Goal: Task Accomplishment & Management: Manage account settings

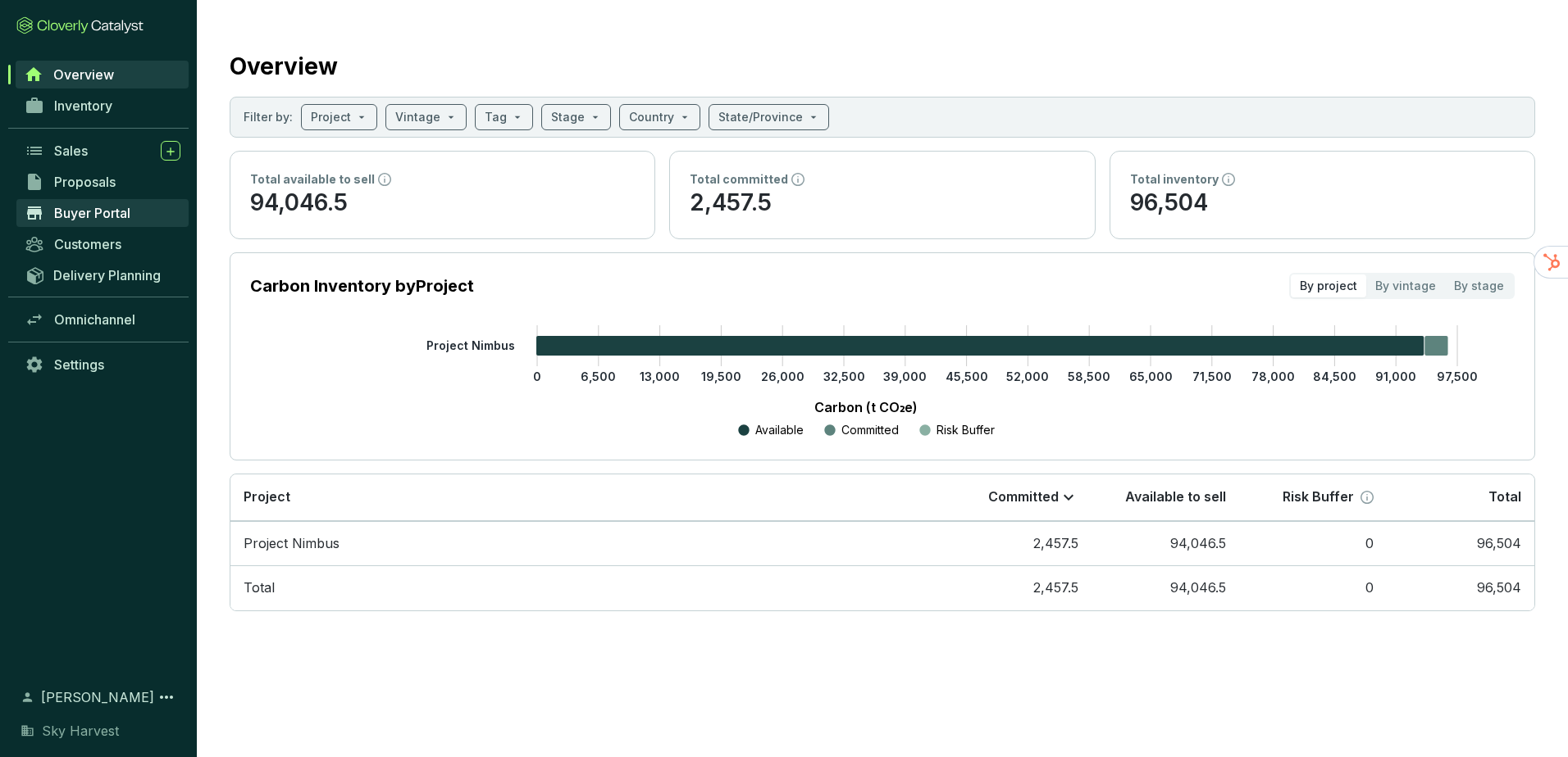
click at [95, 220] on span "Buyer Portal" at bounding box center [92, 213] width 76 height 16
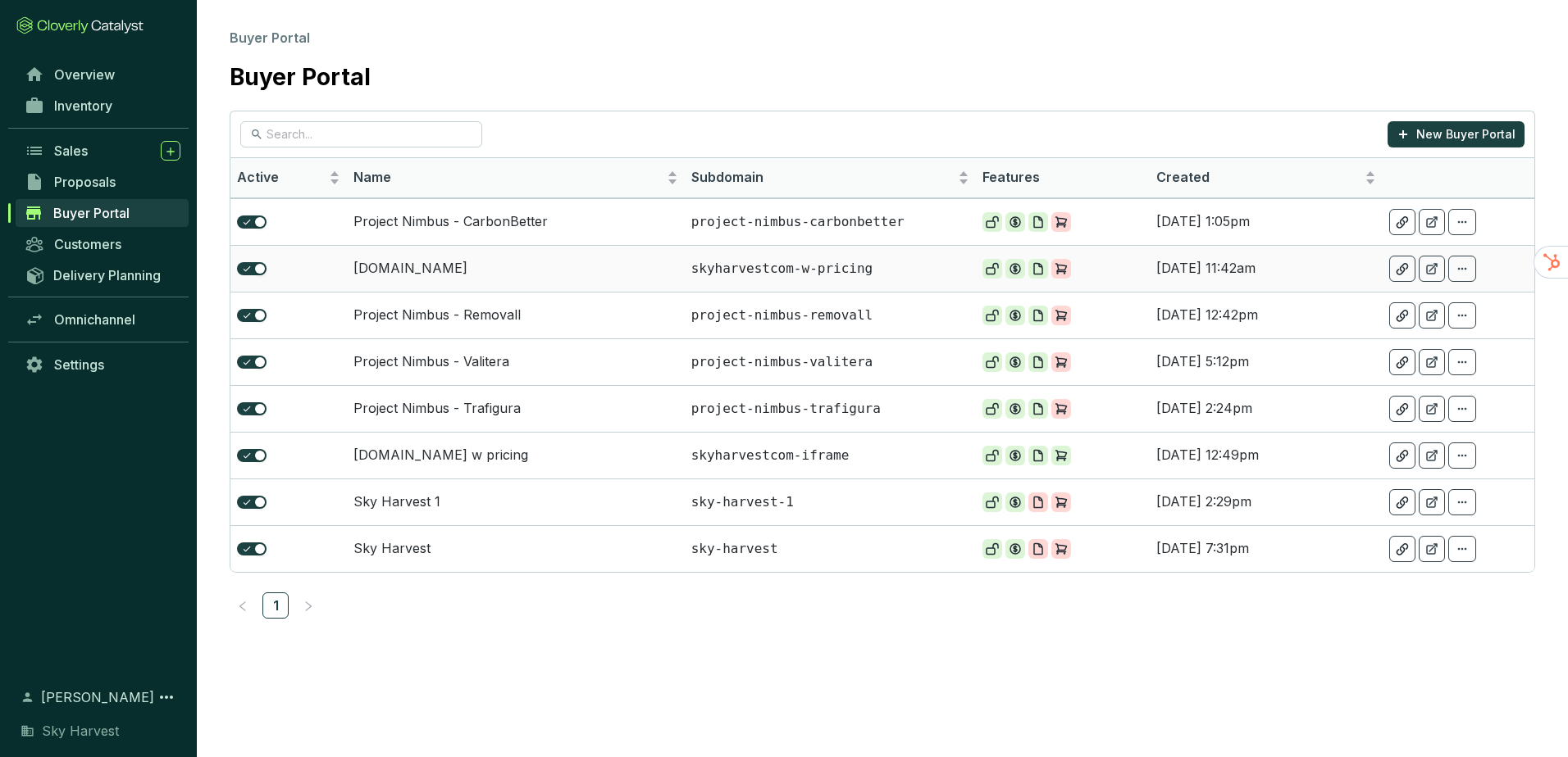
click at [458, 272] on td "[DOMAIN_NAME]" at bounding box center [515, 268] width 338 height 47
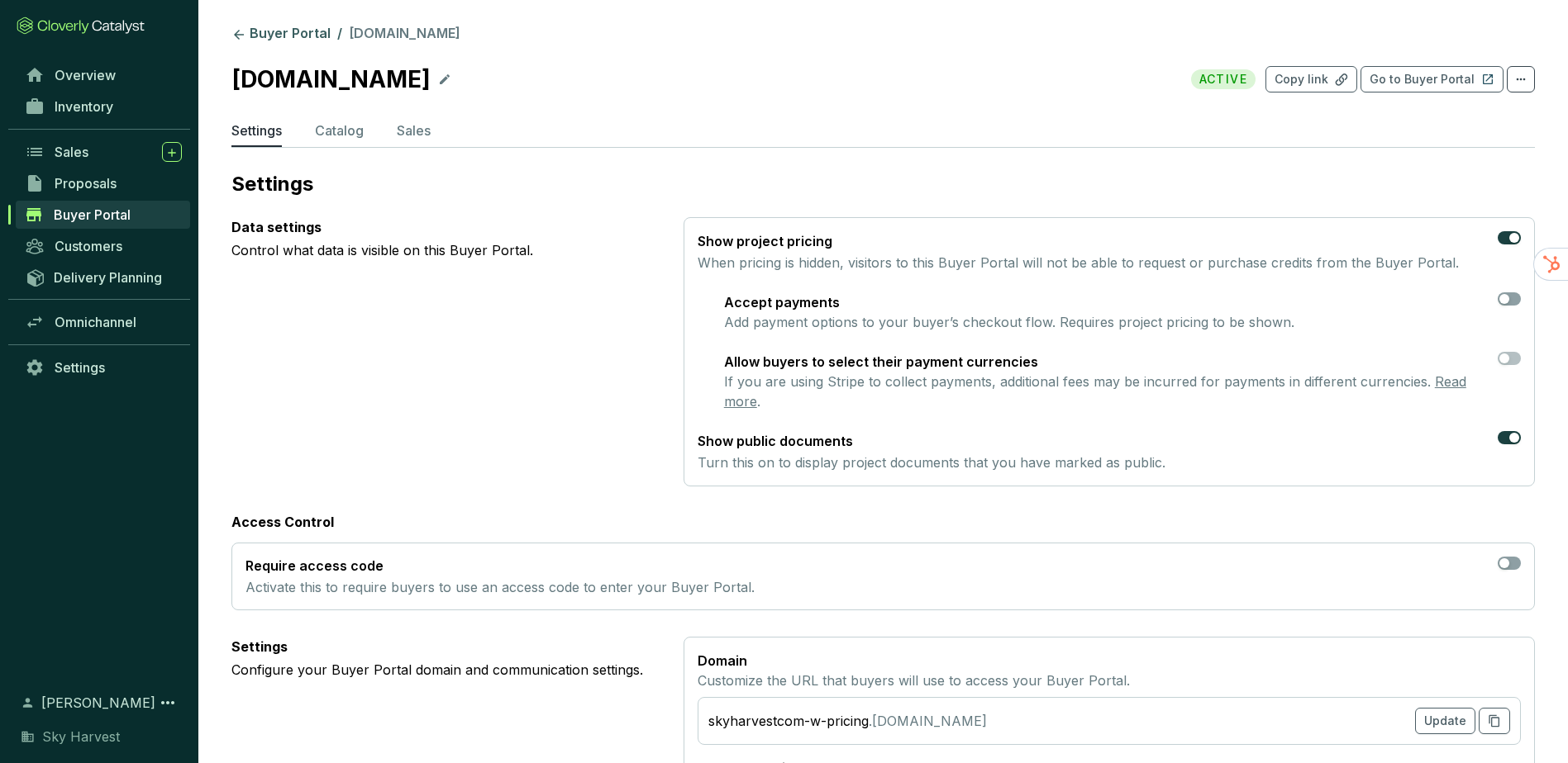
click at [272, 24] on section "Buyer Portal / [DOMAIN_NAME] [DOMAIN_NAME] ACTIVE Copy link Go to Buyer Portal …" at bounding box center [883, 690] width 1369 height 1380
click at [272, 31] on link "Buyer Portal" at bounding box center [281, 35] width 106 height 20
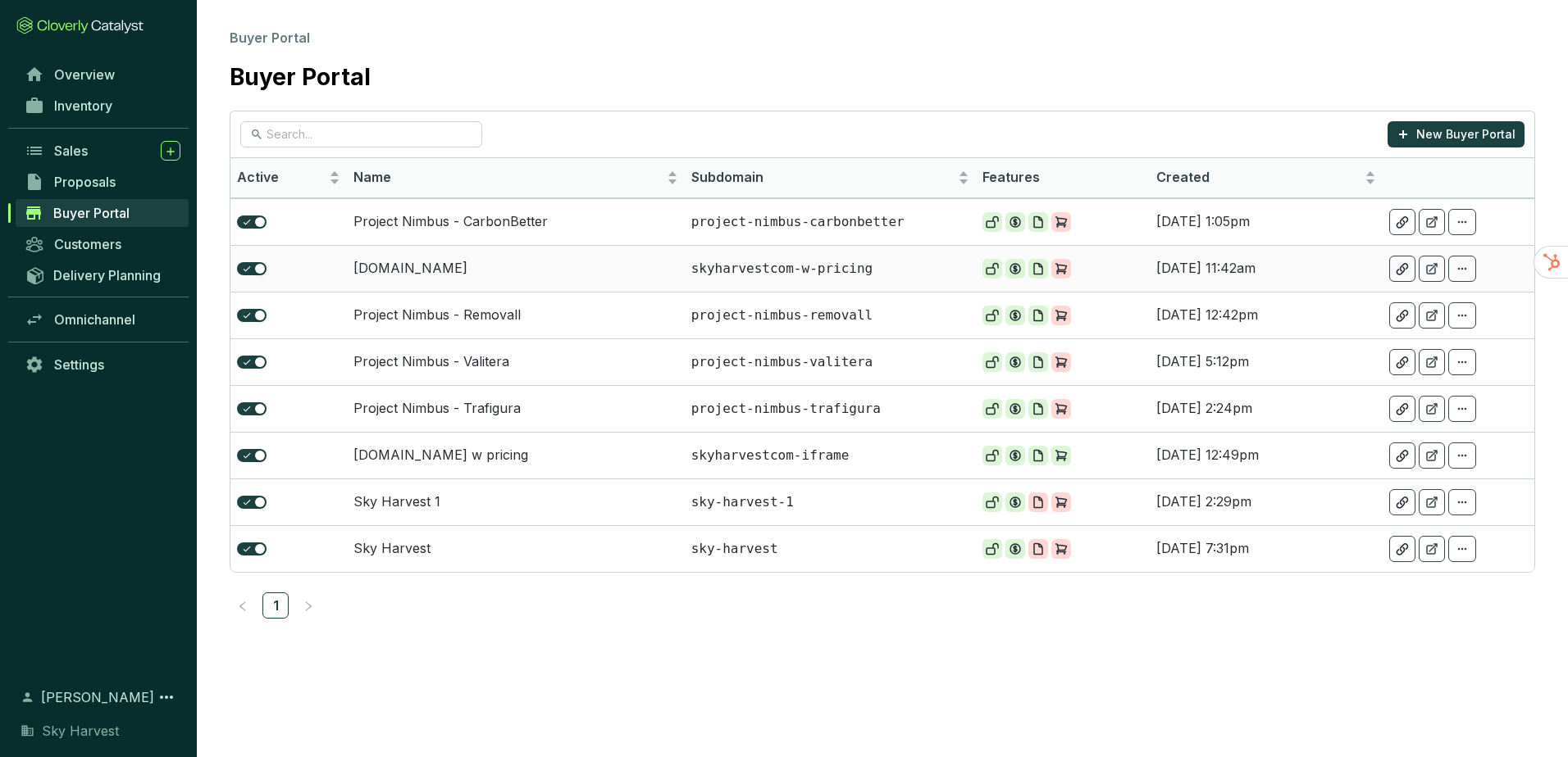
click at [477, 265] on td "[DOMAIN_NAME]" at bounding box center [515, 268] width 338 height 47
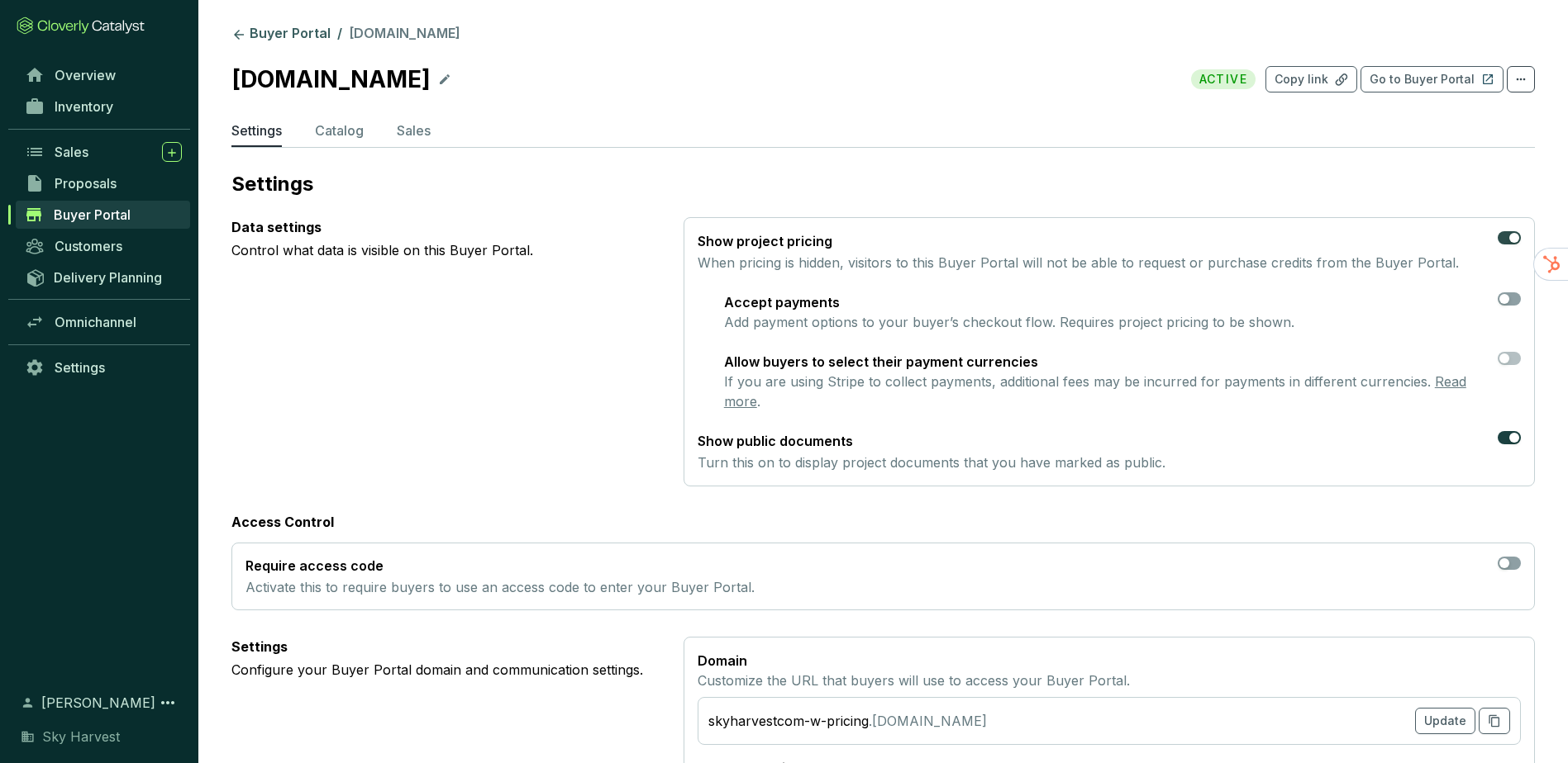
click at [1509, 240] on div "button" at bounding box center [1514, 238] width 10 height 10
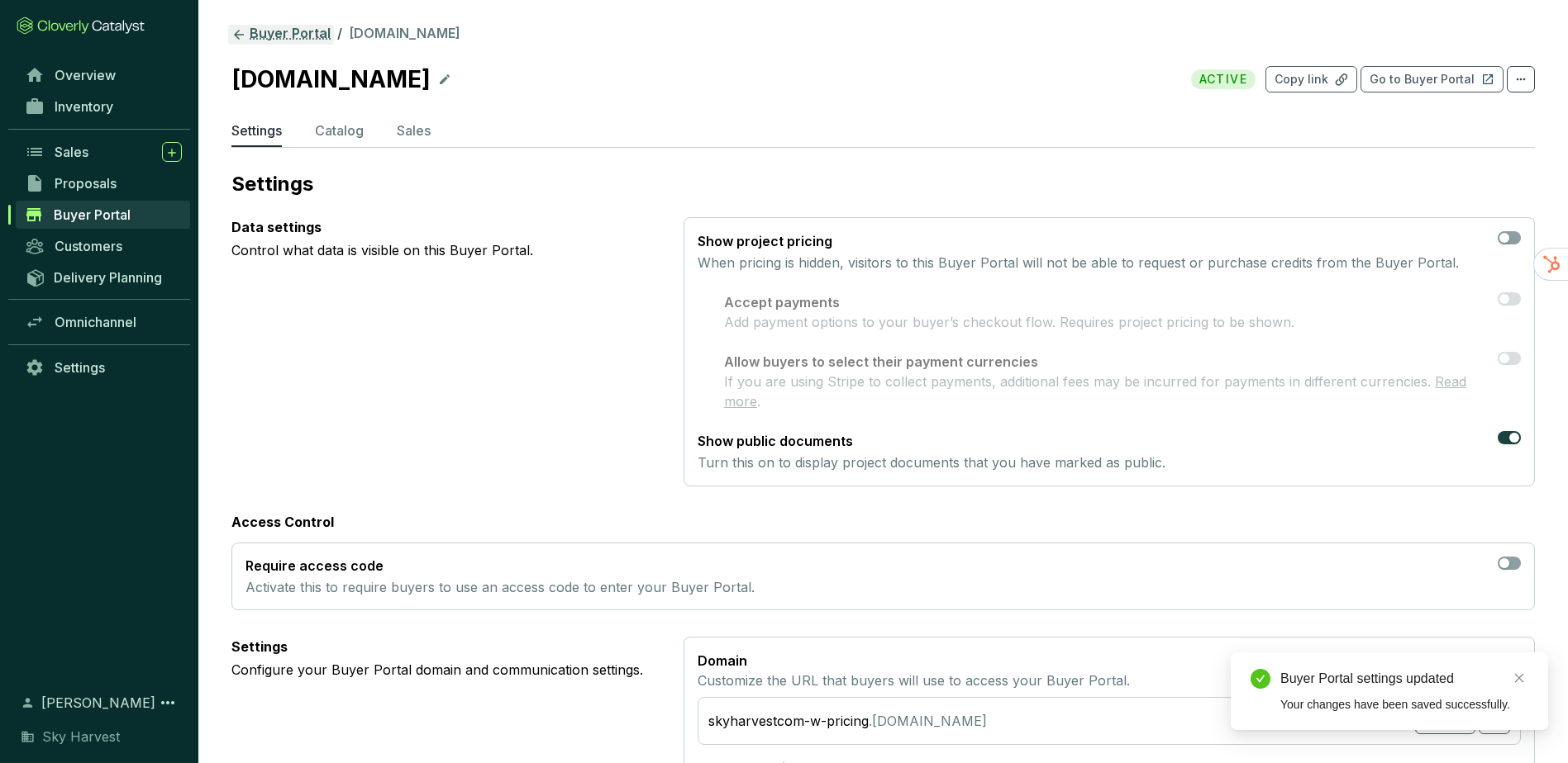
click at [272, 37] on link "Buyer Portal" at bounding box center [281, 35] width 106 height 20
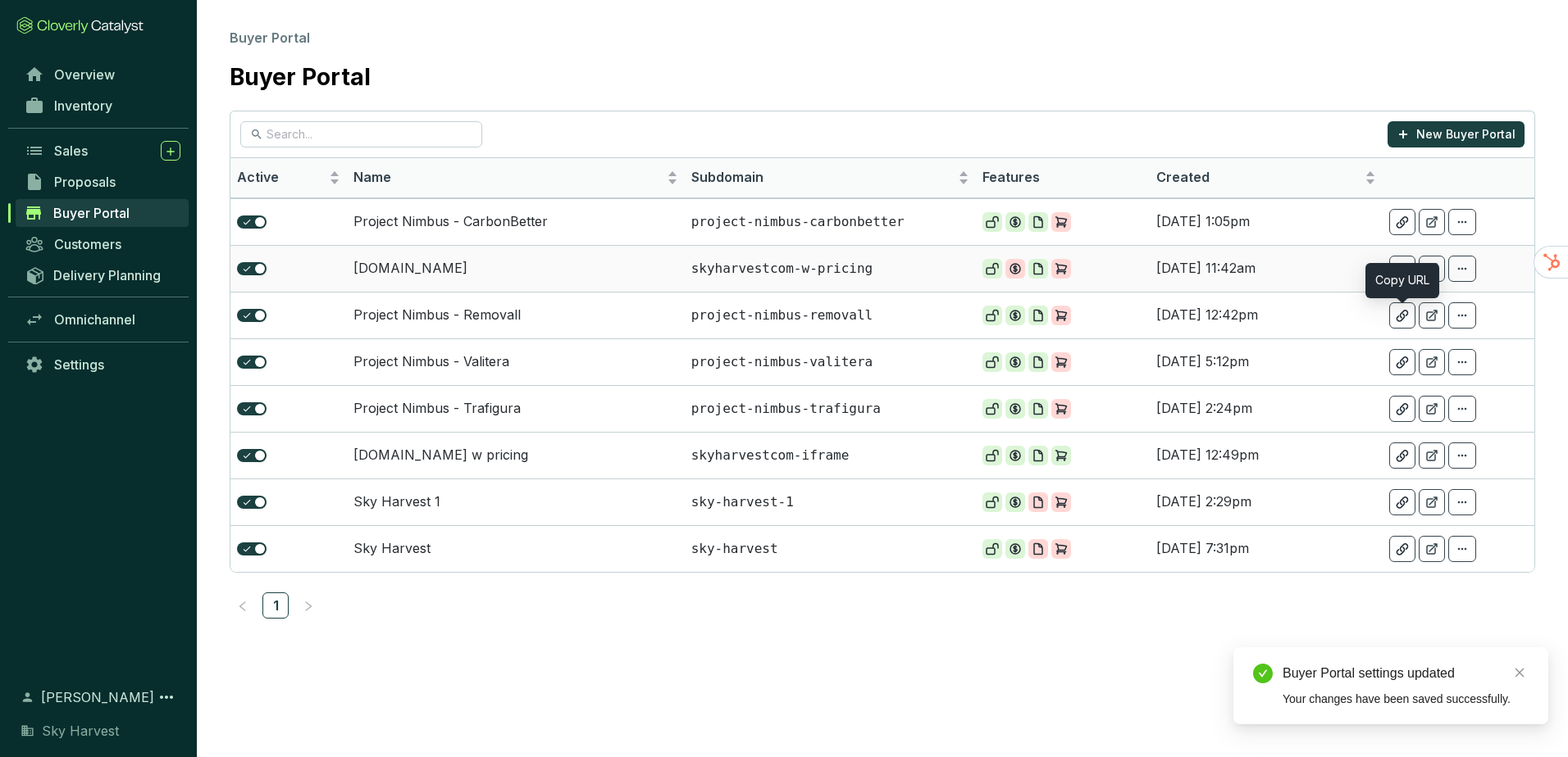
click at [1428, 269] on icon at bounding box center [1432, 268] width 10 height 10
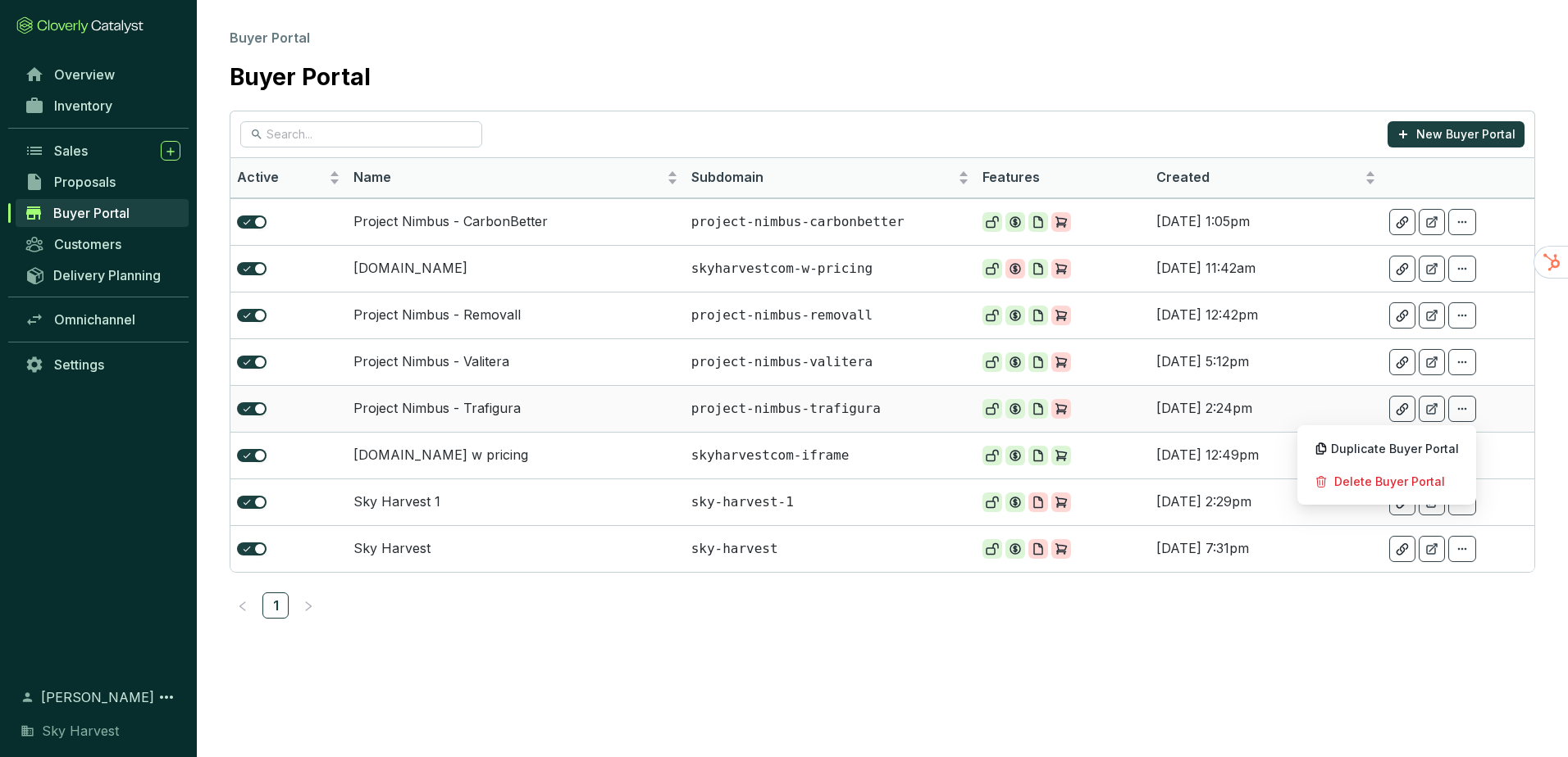
click at [1455, 406] on icon at bounding box center [1462, 409] width 13 height 20
click at [1398, 461] on p "Duplicate Buyer Portal" at bounding box center [1386, 448] width 163 height 29
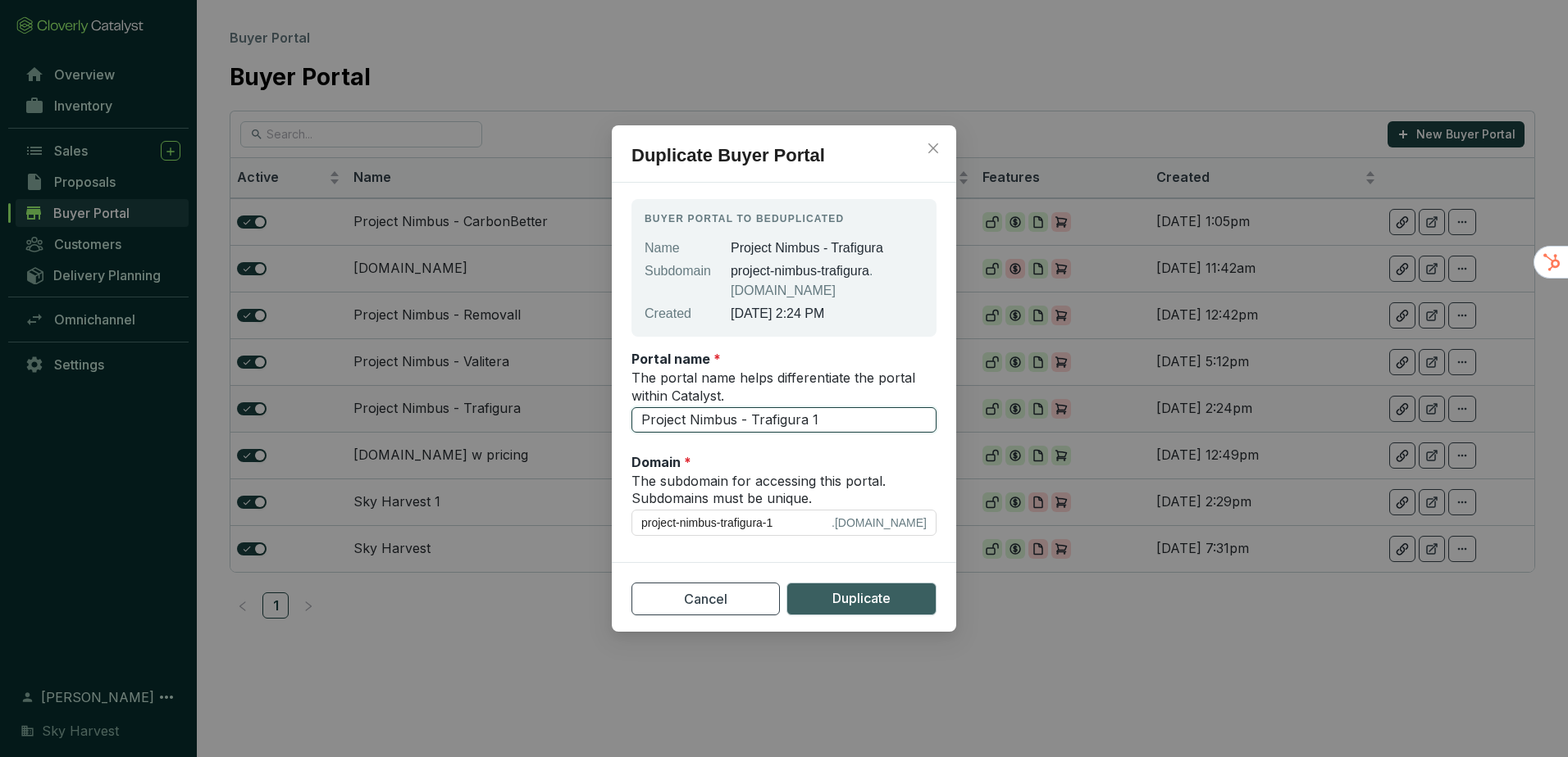
drag, startPoint x: 749, startPoint y: 420, endPoint x: 923, endPoint y: 434, distance: 174.6
click at [923, 434] on div "Portal name * The portal name helps differentiate the portal within Catalyst. P…" at bounding box center [784, 394] width 305 height 89
type input "Project Nimbus - W"
type input "project-nimbus-w"
type input "Project Nimbus - Wr"
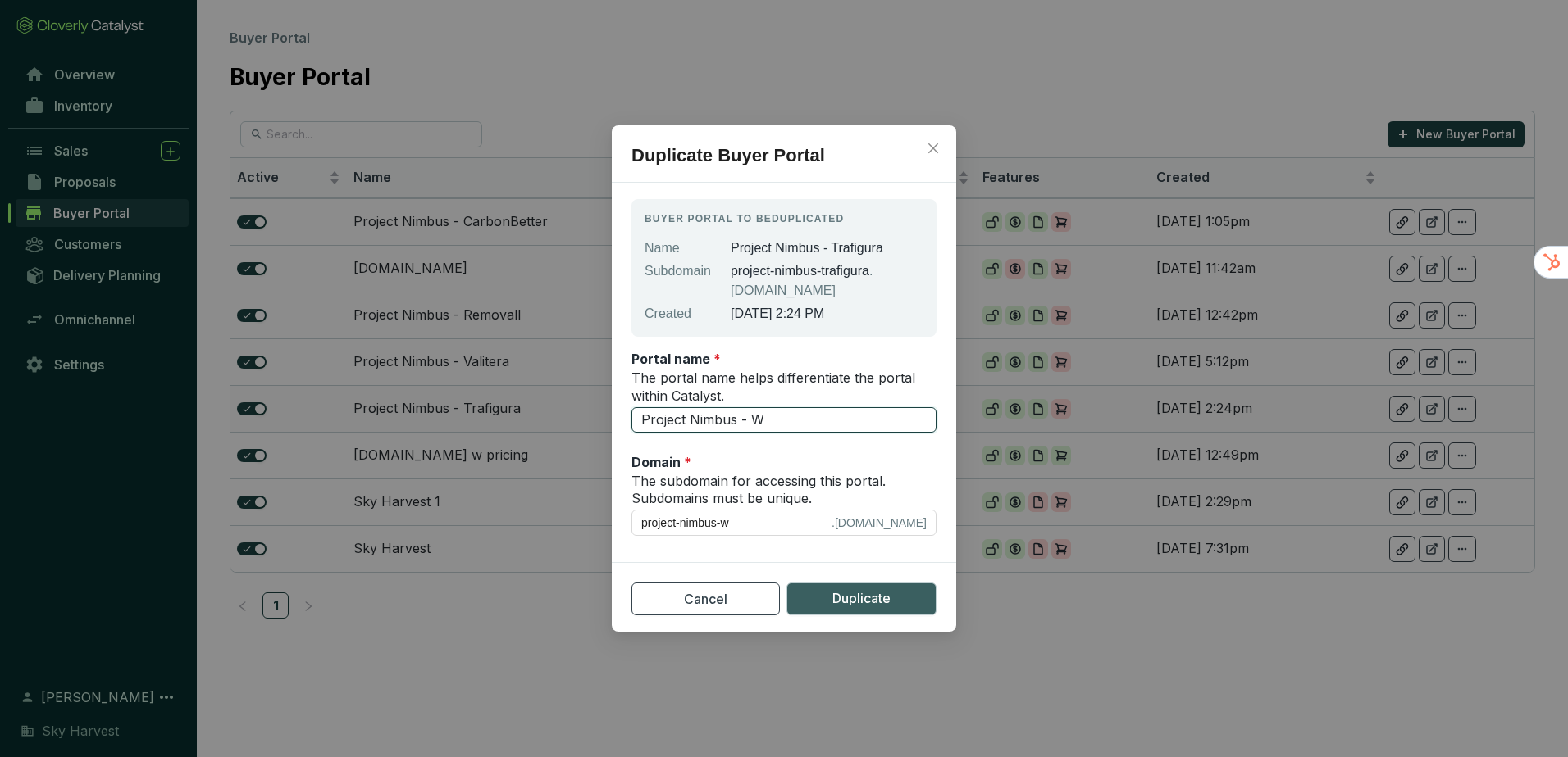
type input "project-nimbus-wr"
type input "Project Nimbus - Wre"
type input "project-nimbus-wre"
type input "Project Nimbus - [PERSON_NAME]"
type input "project-nimbus-[PERSON_NAME]"
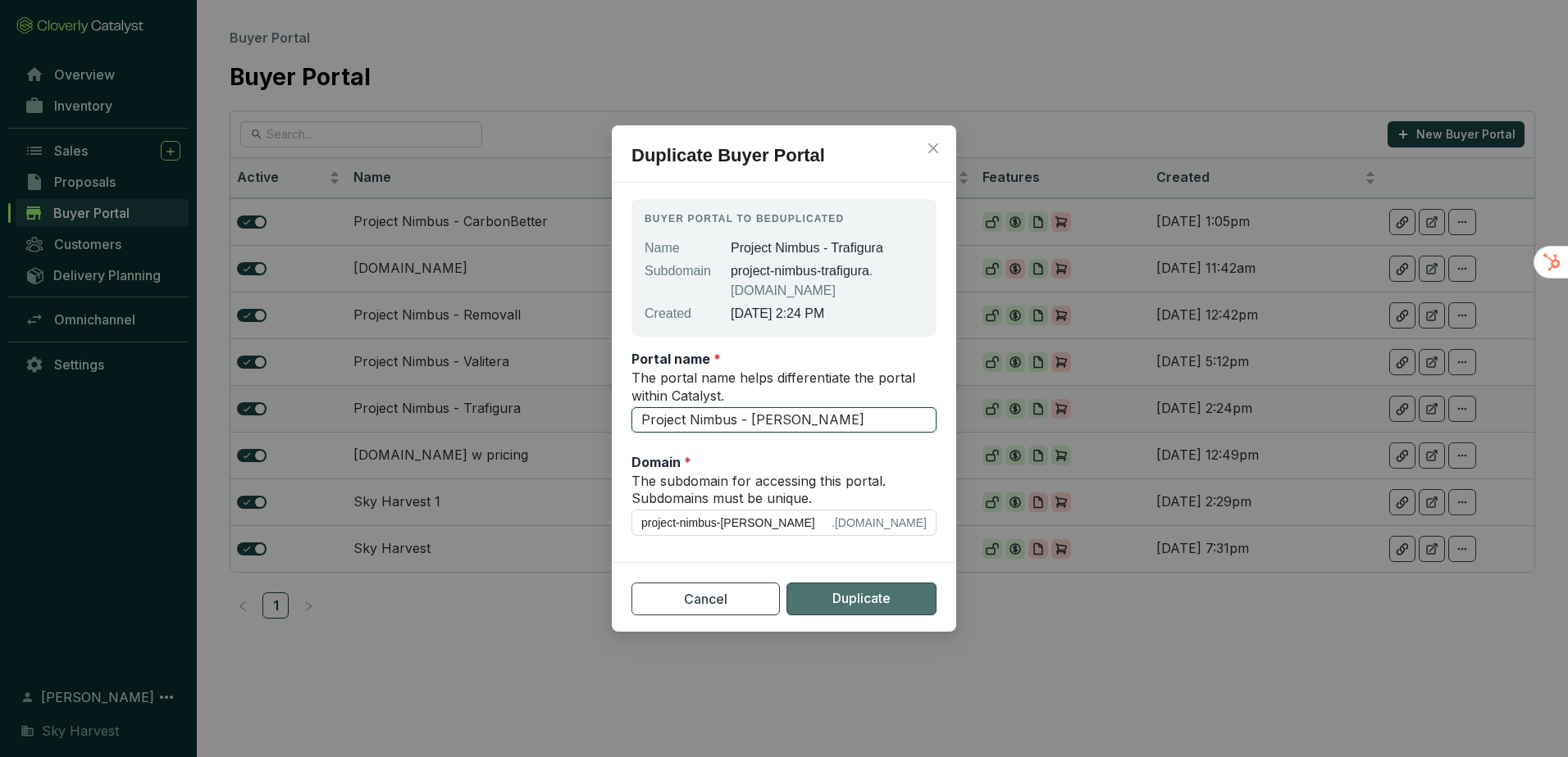
type input "Project Nimbus - [PERSON_NAME]"
click at [852, 596] on span "Duplicate" at bounding box center [861, 599] width 58 height 21
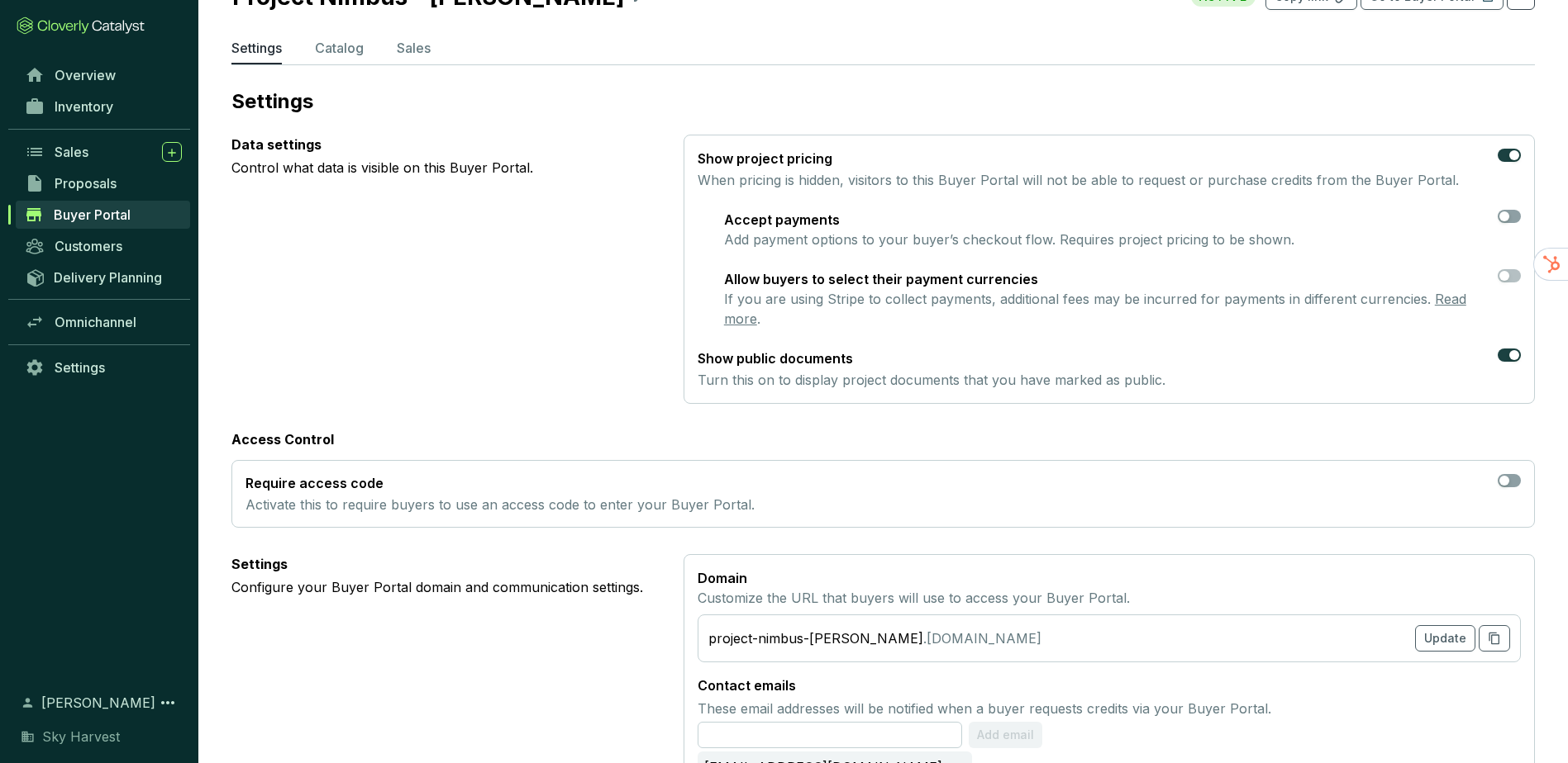
scroll to position [617, 0]
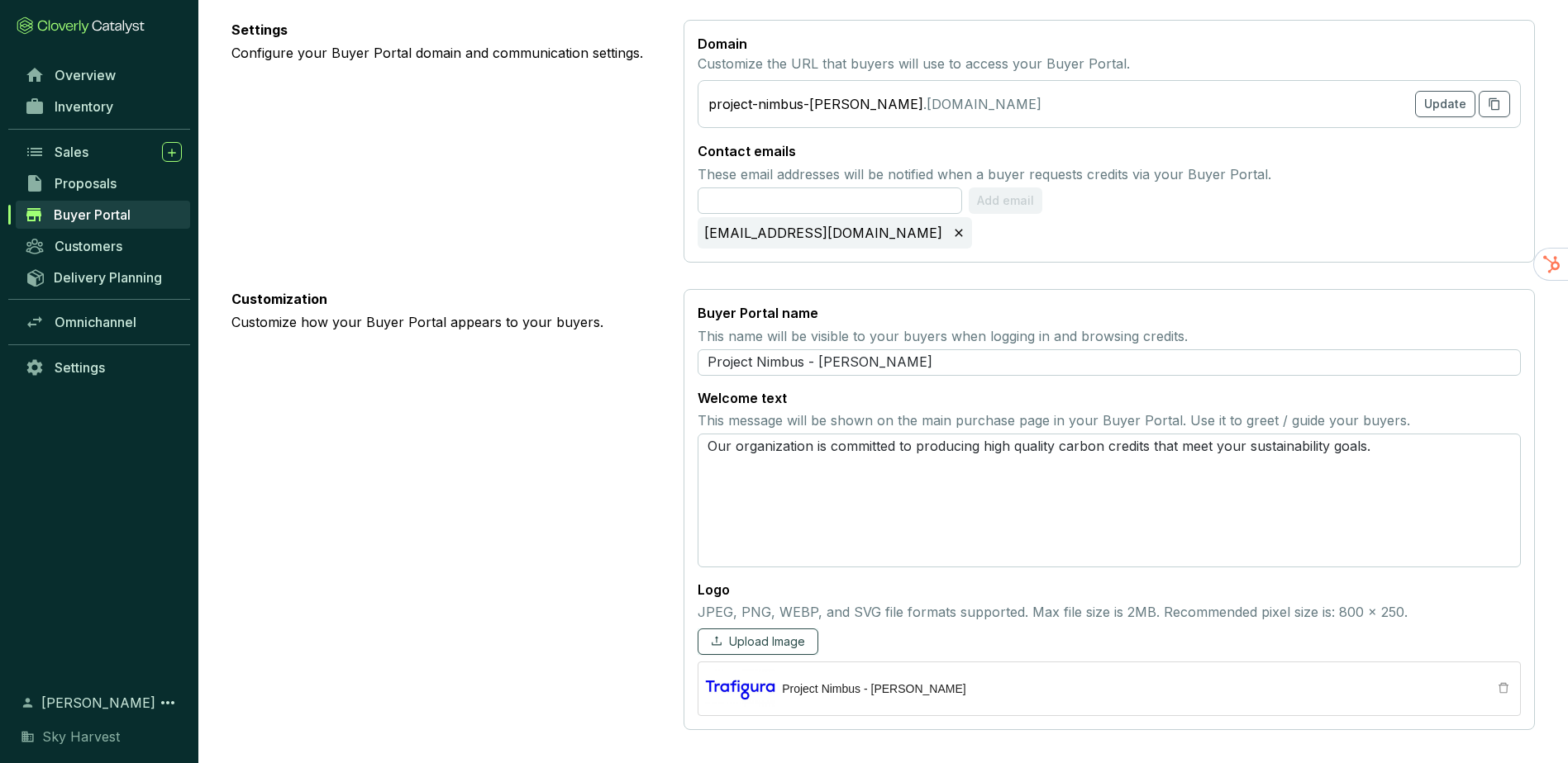
click at [733, 650] on button "Upload Image" at bounding box center [758, 642] width 121 height 26
click at [767, 695] on div "Project Nimbus - [PERSON_NAME]" at bounding box center [1109, 689] width 823 height 55
click at [718, 678] on div "Project Nimbus - [PERSON_NAME]" at bounding box center [1109, 689] width 823 height 55
click at [1503, 687] on icon "delete" at bounding box center [1503, 689] width 12 height 12
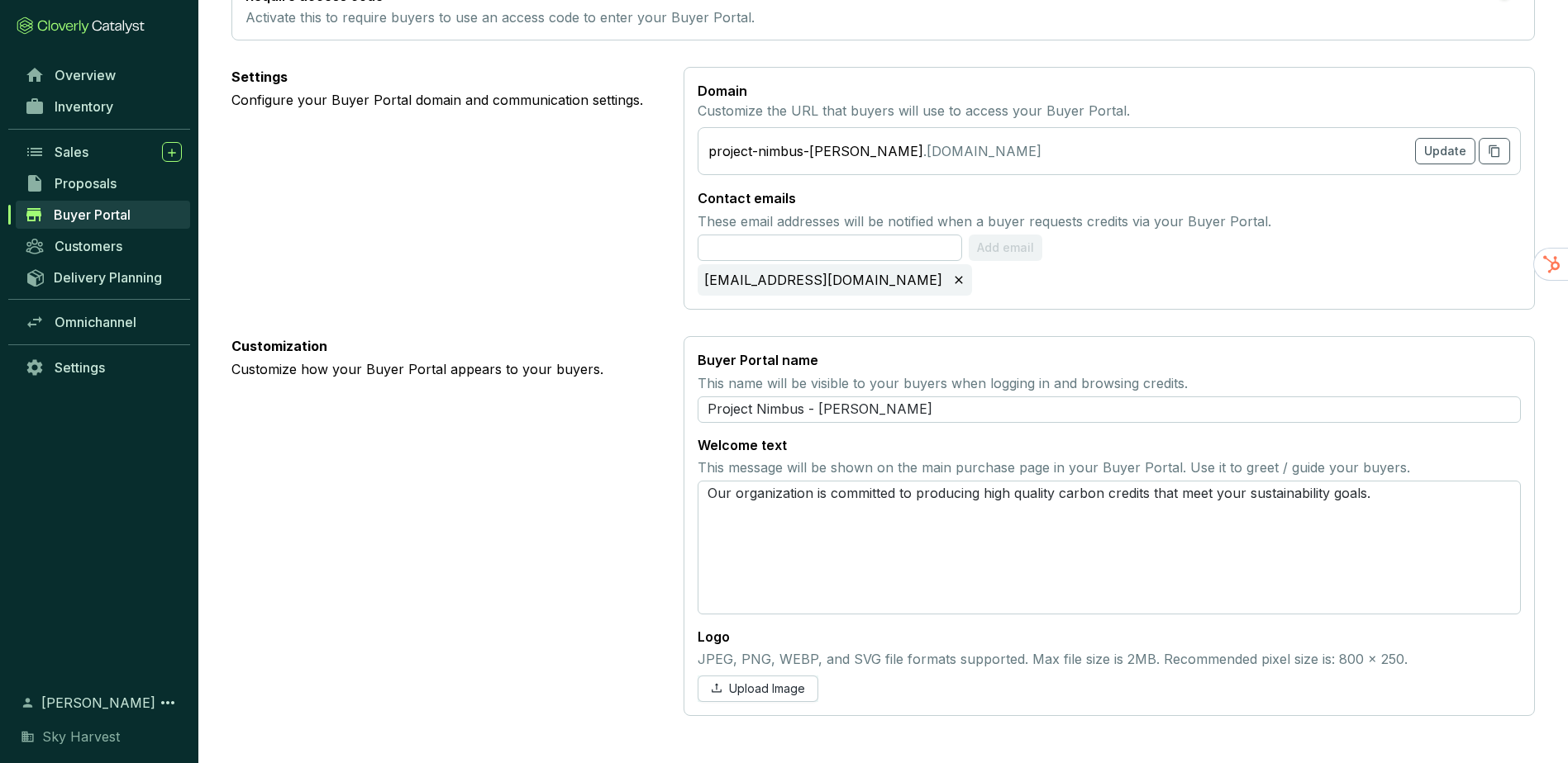
scroll to position [556, 0]
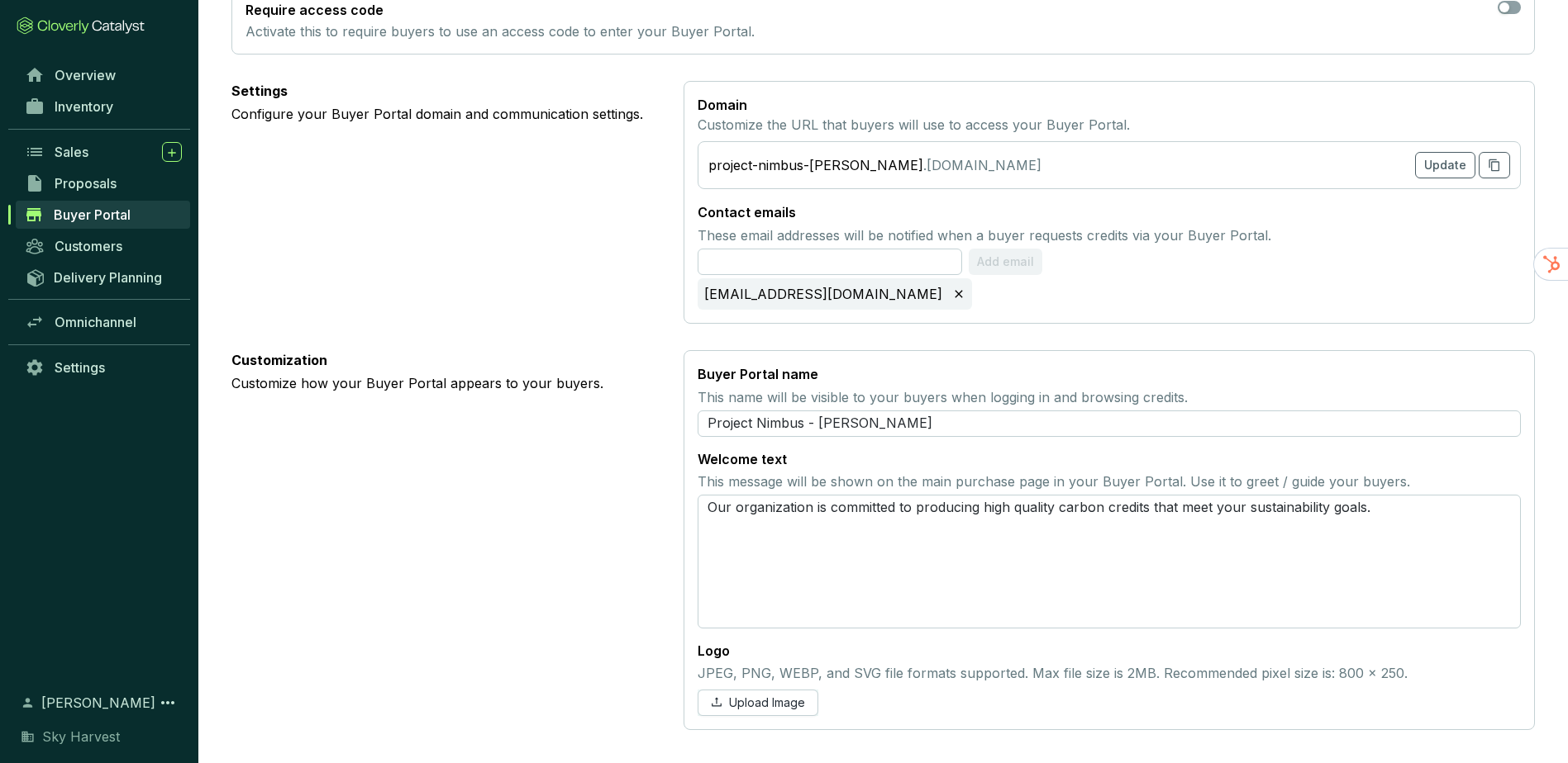
click at [748, 685] on div "JPEG, PNG, WEBP, and SVG file formats supported. Max file size is 2MB. Recommen…" at bounding box center [1109, 690] width 823 height 53
click at [740, 696] on span "Upload Image" at bounding box center [767, 703] width 76 height 17
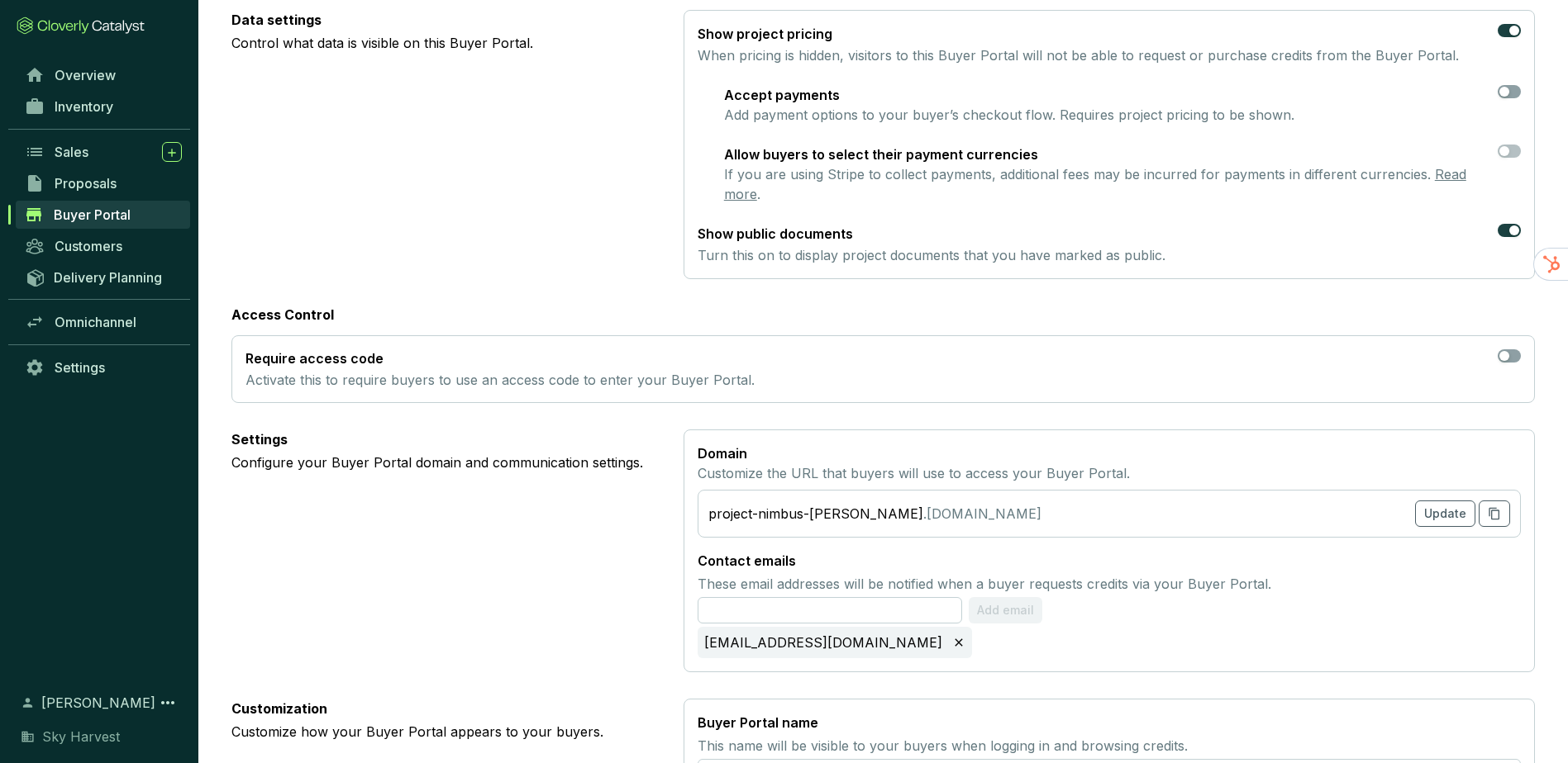
scroll to position [0, 0]
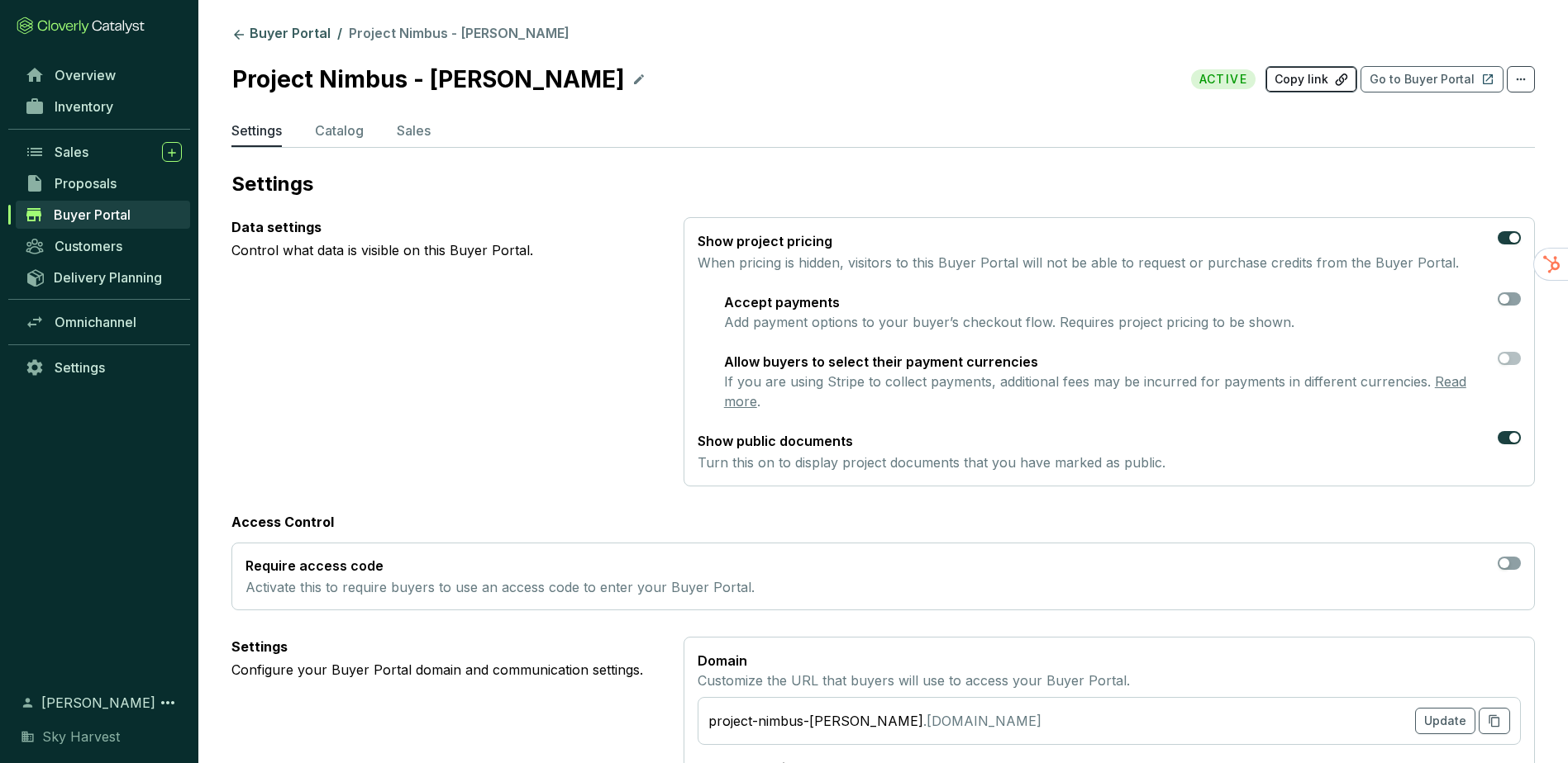
click at [1334, 80] on button "Copy link" at bounding box center [1311, 79] width 92 height 26
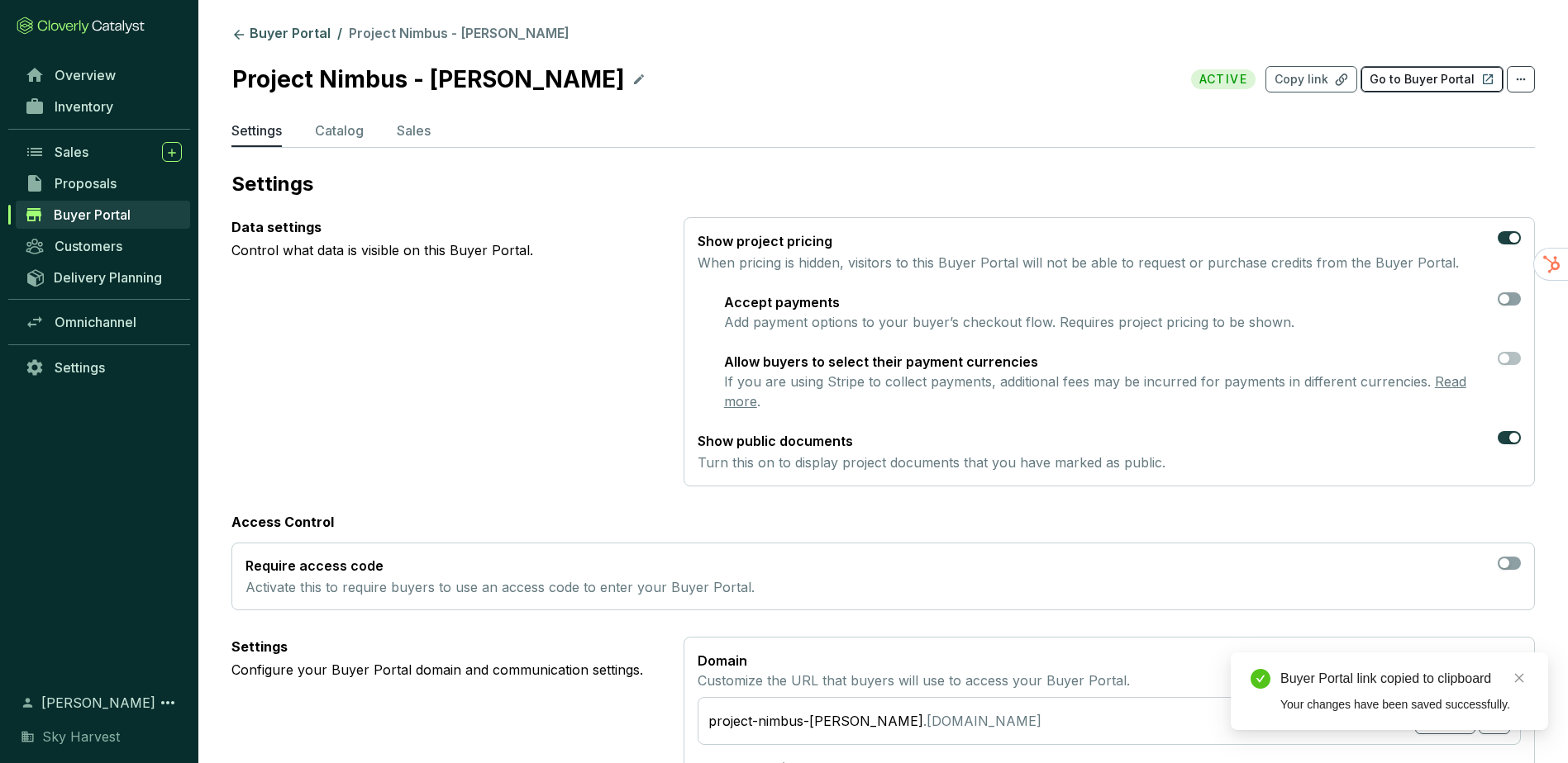
click at [1419, 76] on p "Go to Buyer Portal" at bounding box center [1421, 79] width 105 height 17
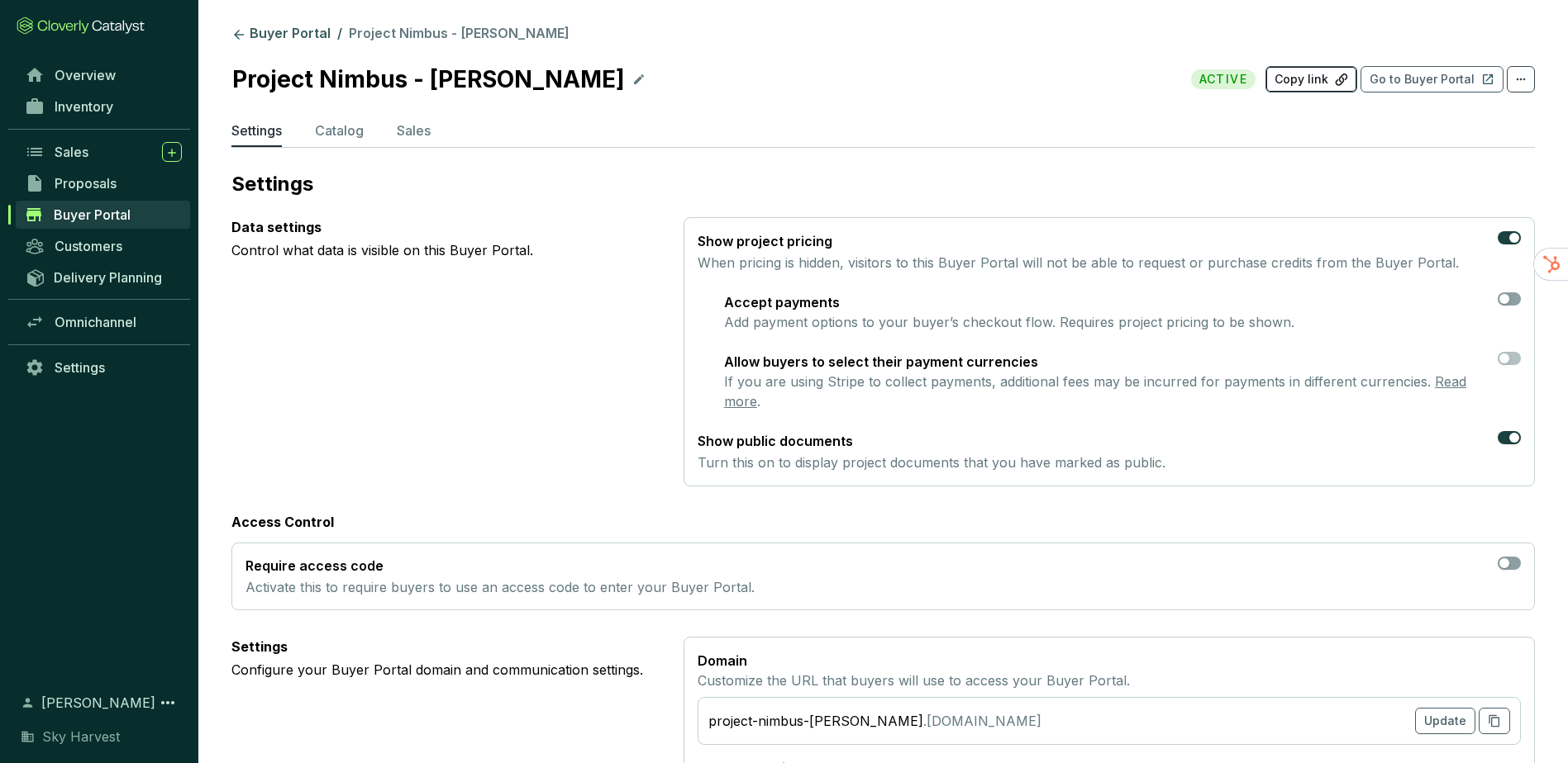
click at [1344, 75] on icon "button" at bounding box center [1341, 79] width 13 height 14
click at [303, 38] on link "Buyer Portal" at bounding box center [281, 35] width 106 height 20
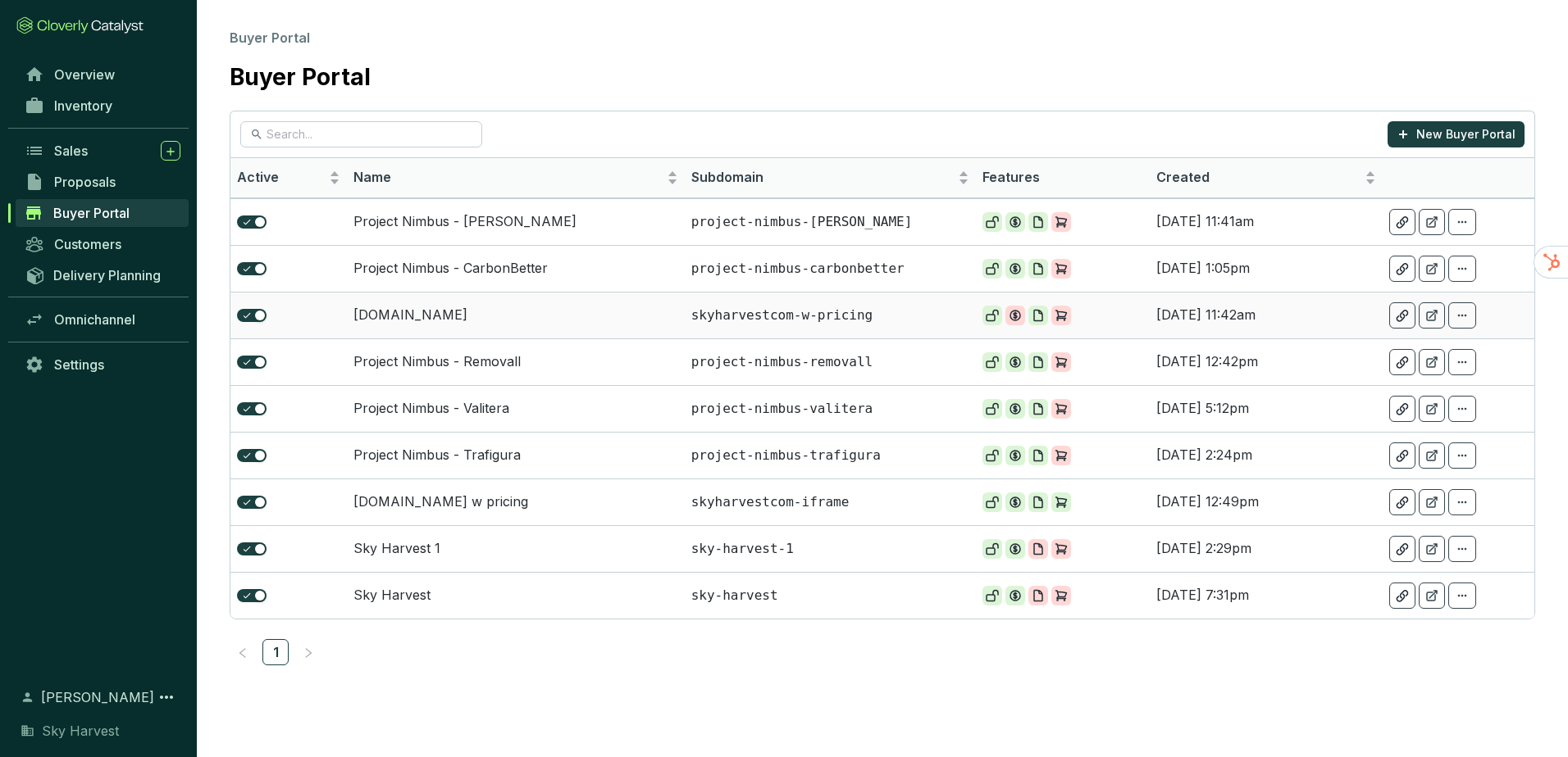
click at [710, 323] on p "skyharvestcom-w-pricing" at bounding box center [830, 315] width 278 height 18
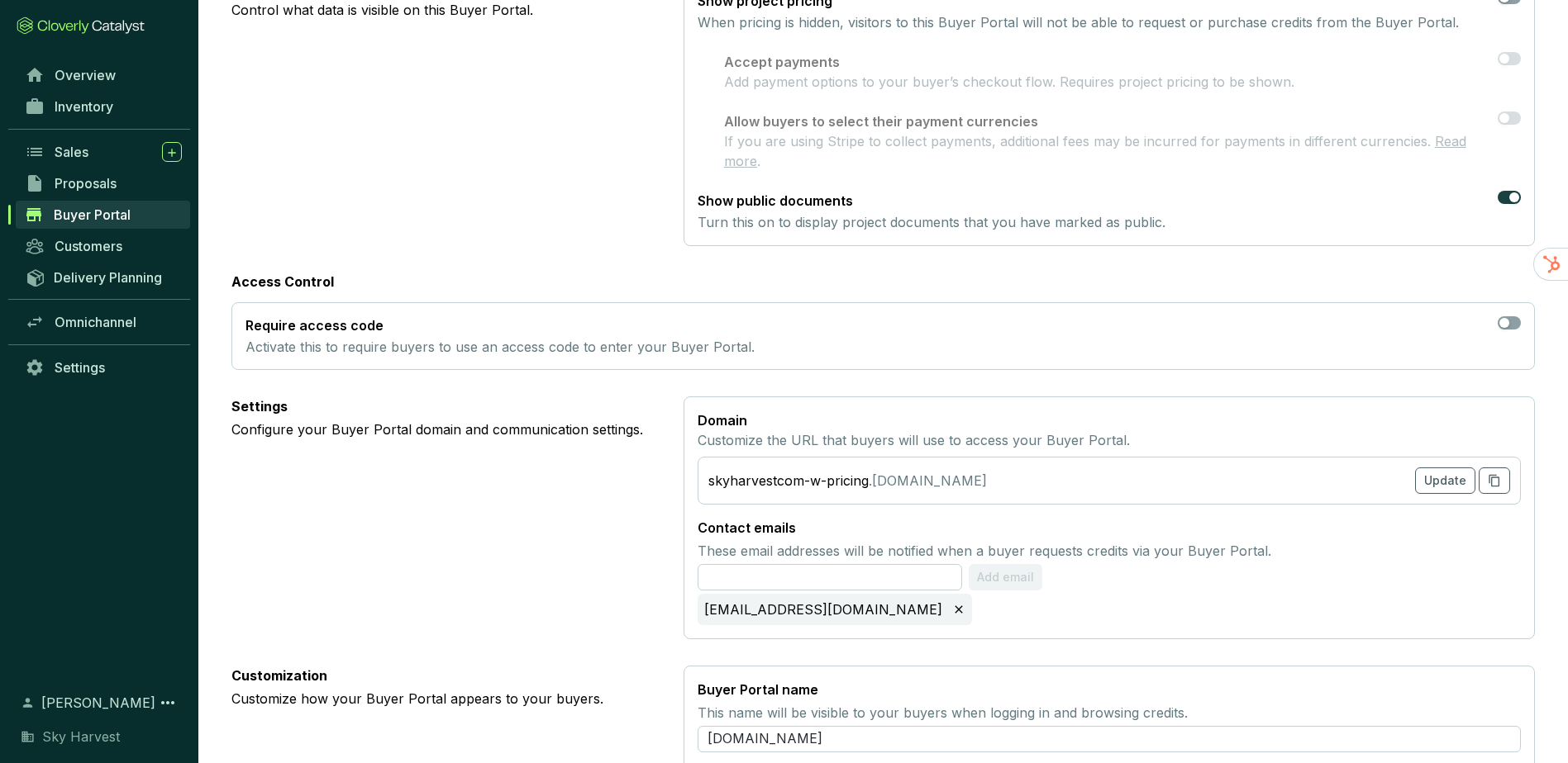
scroll to position [247, 0]
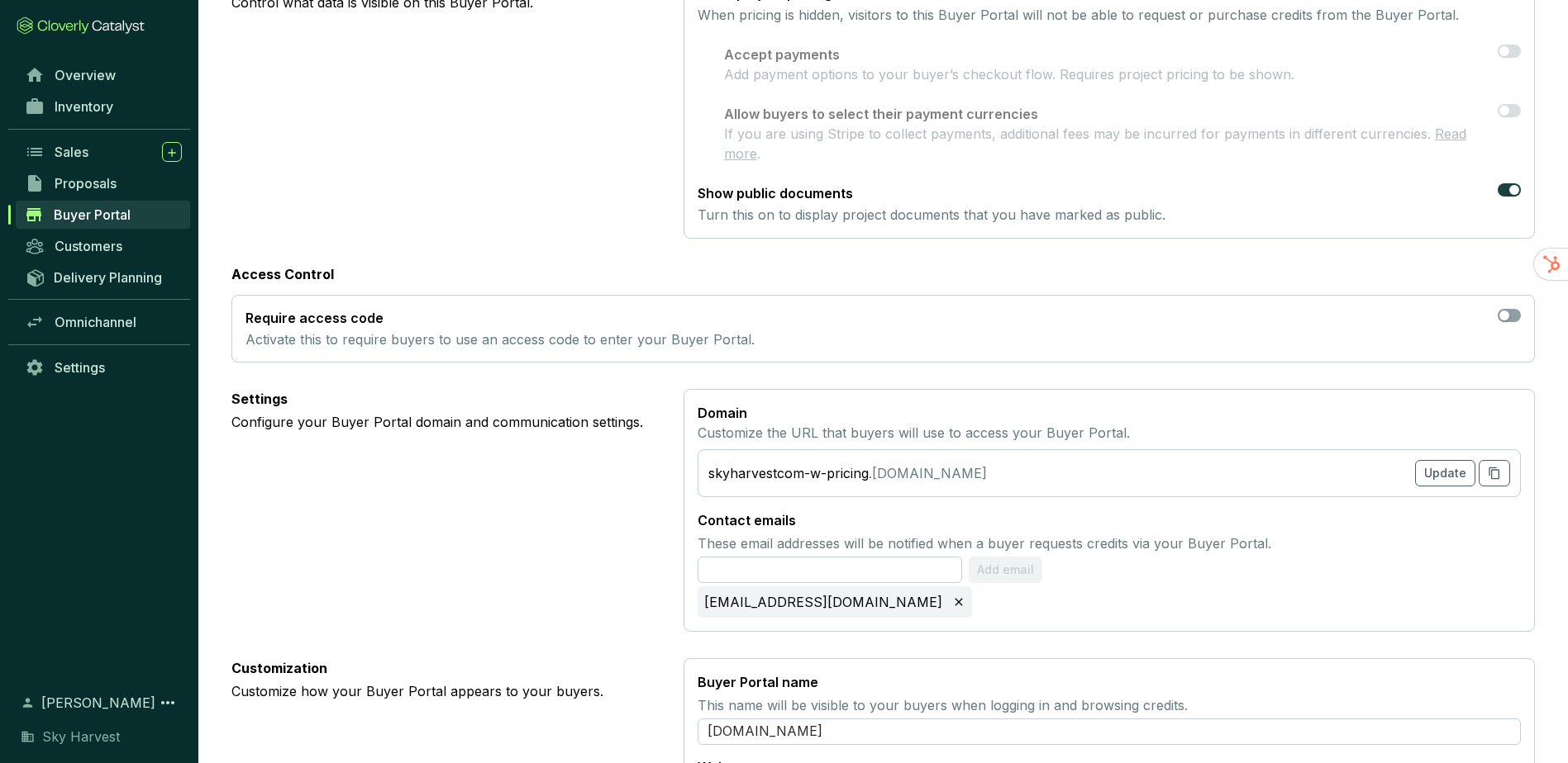
click at [804, 474] on div "skyharvestcom-w-pricing" at bounding box center [789, 473] width 161 height 20
click at [1452, 473] on span "Update" at bounding box center [1445, 473] width 42 height 17
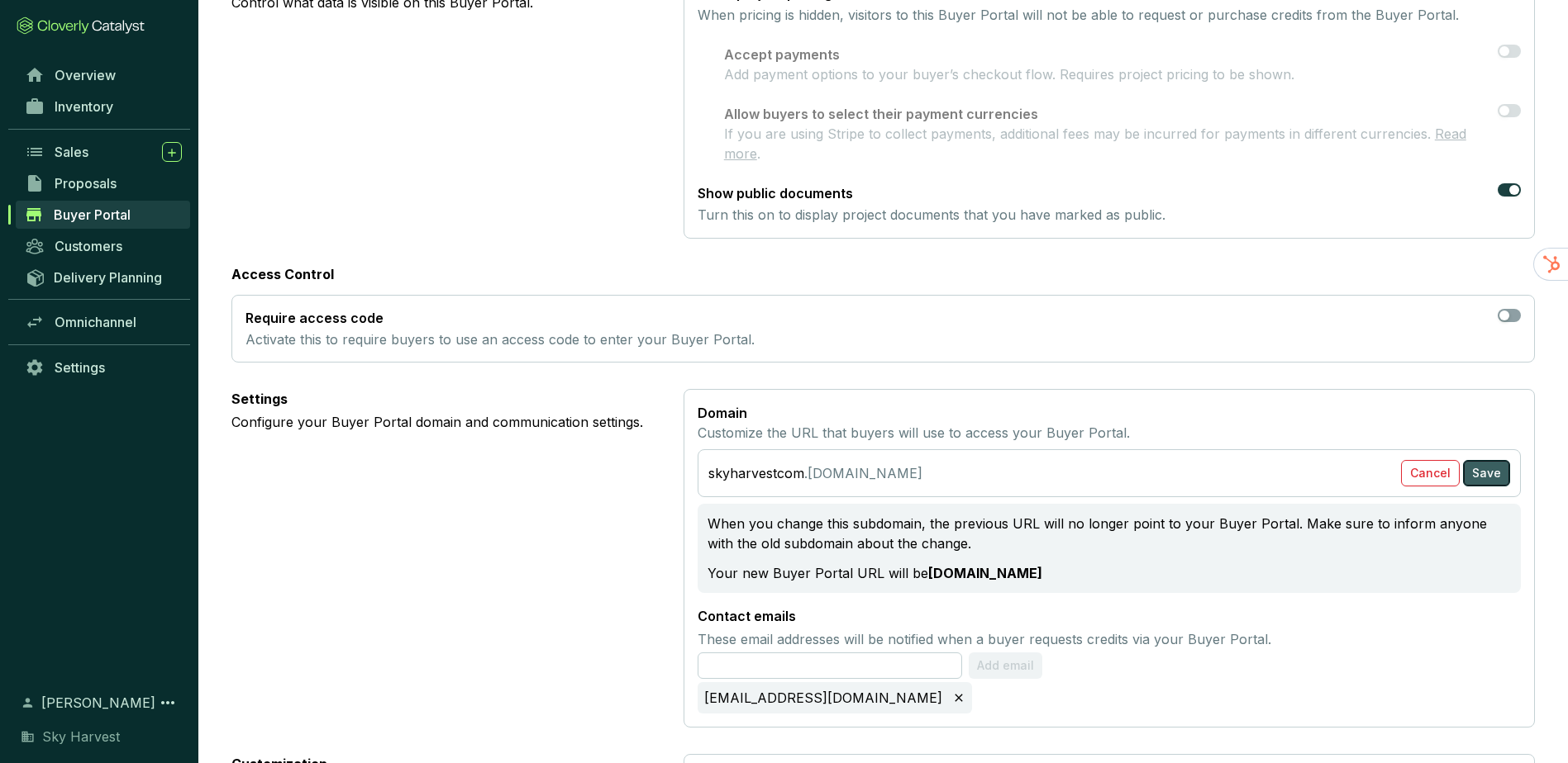
click at [1496, 473] on span "Save" at bounding box center [1486, 473] width 29 height 17
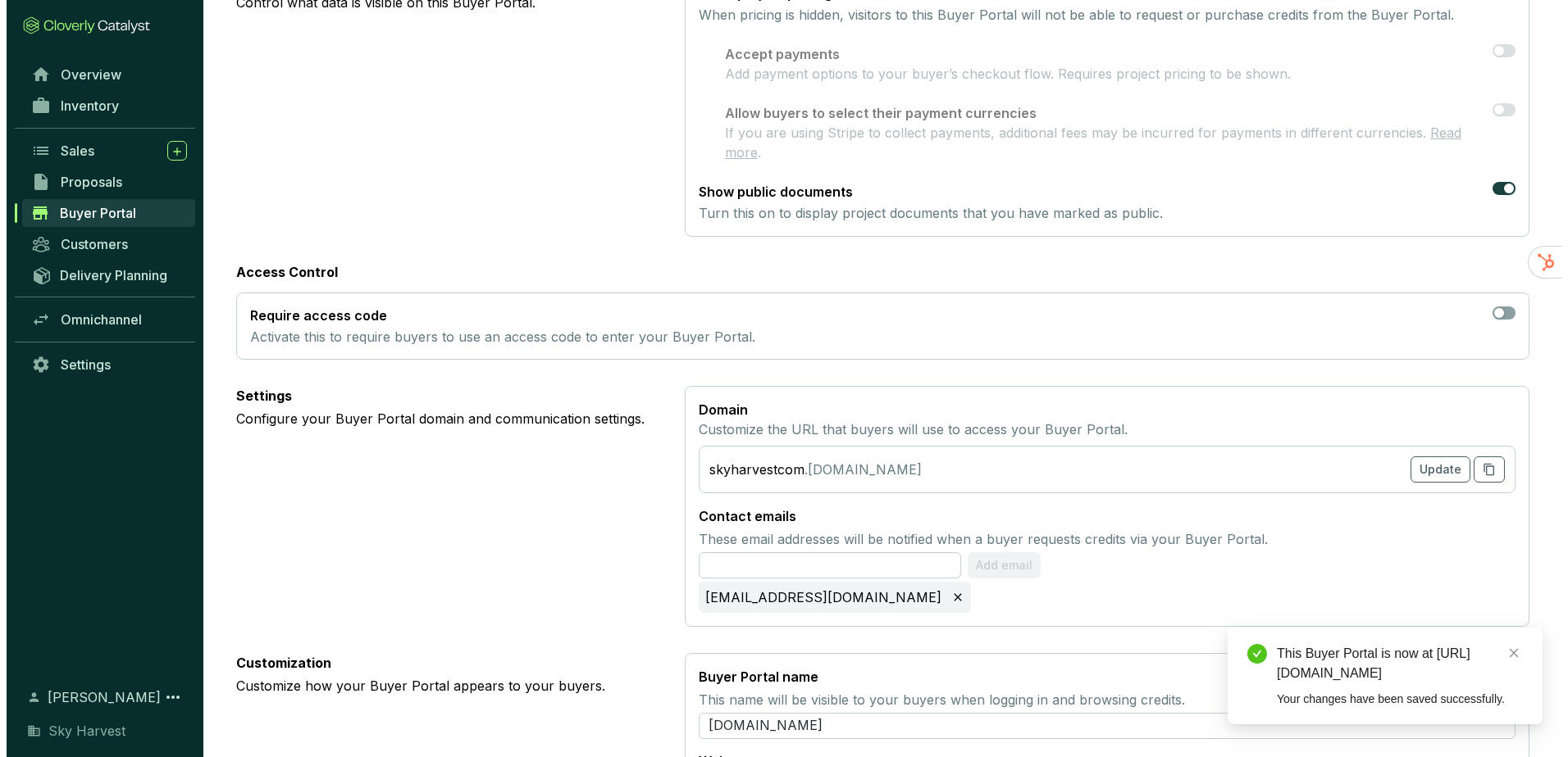
scroll to position [0, 0]
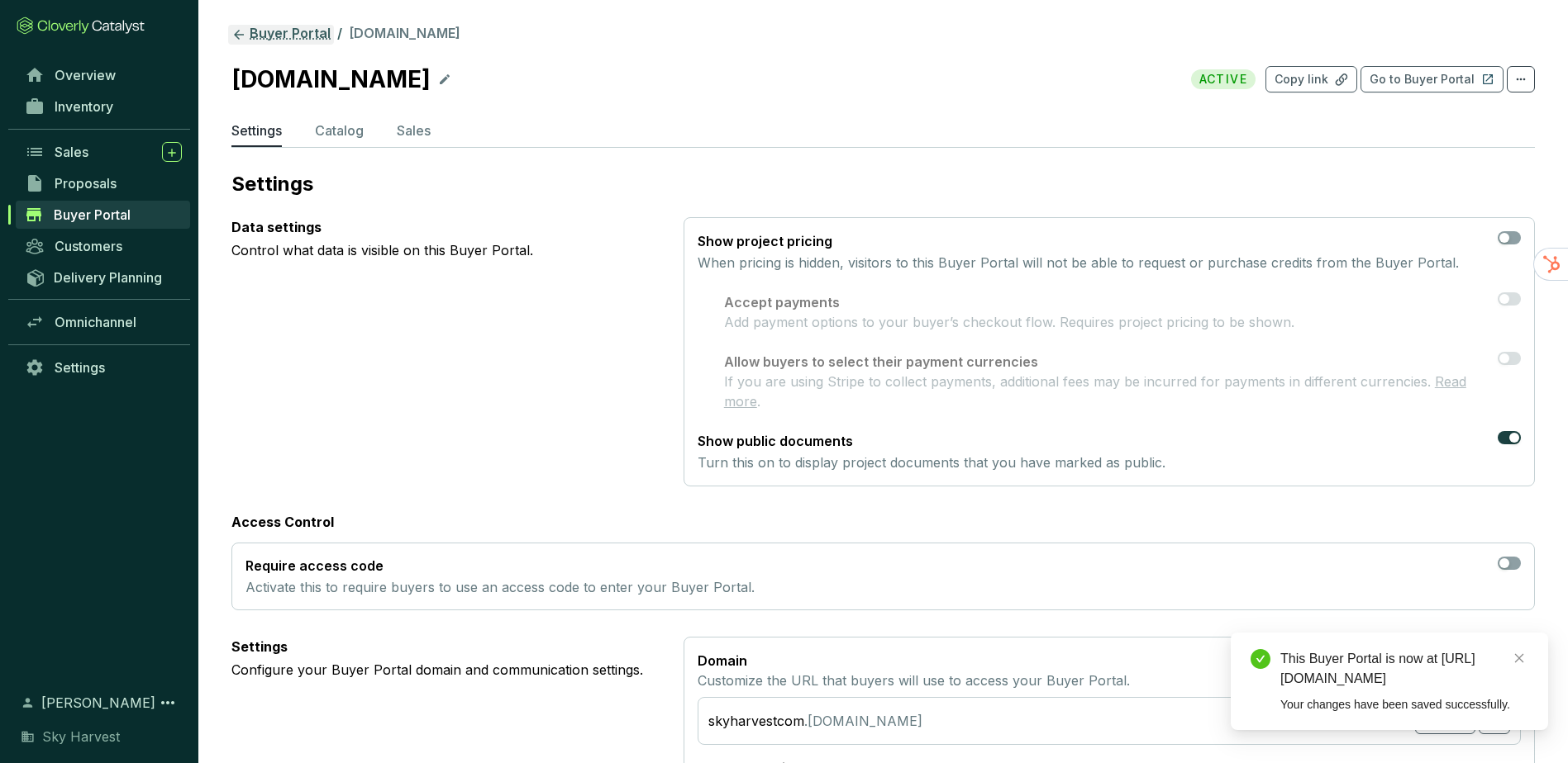
click at [252, 40] on link "Buyer Portal" at bounding box center [281, 35] width 106 height 20
